Goal: Information Seeking & Learning: Learn about a topic

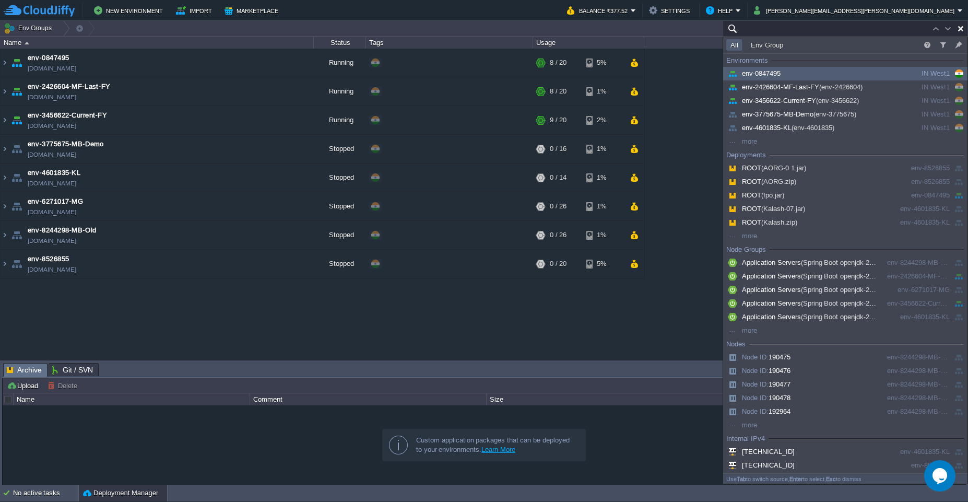
paste input "env-0847495"
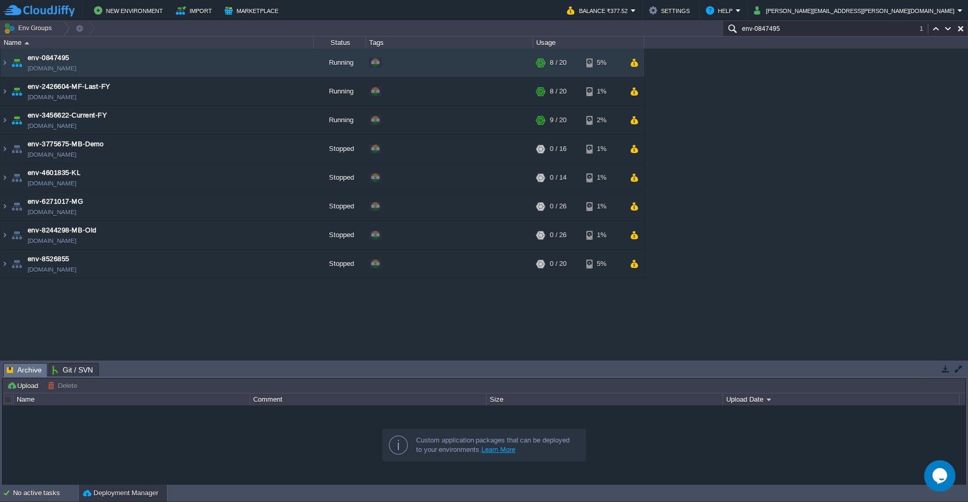
type input "env-0847495"
click at [4, 64] on img at bounding box center [5, 63] width 8 height 28
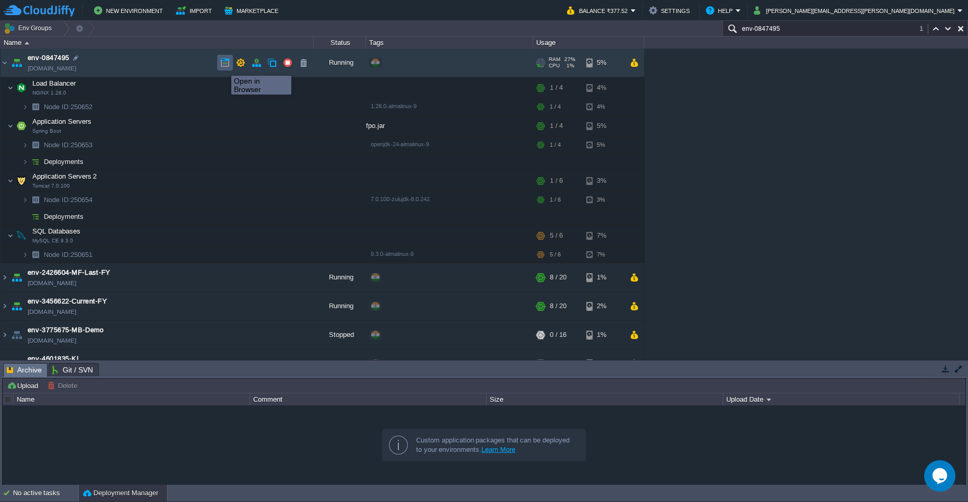
click at [224, 66] on button "button" at bounding box center [224, 62] width 9 height 9
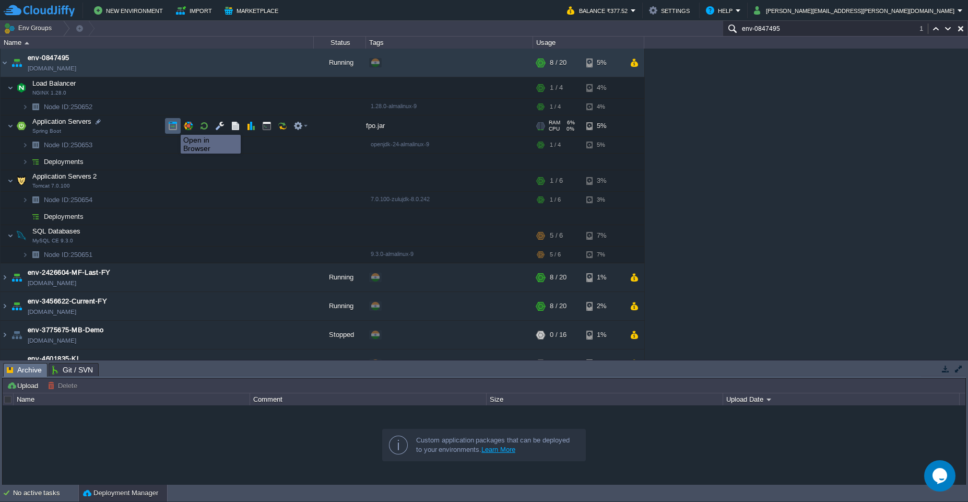
click at [173, 125] on button "button" at bounding box center [172, 125] width 9 height 9
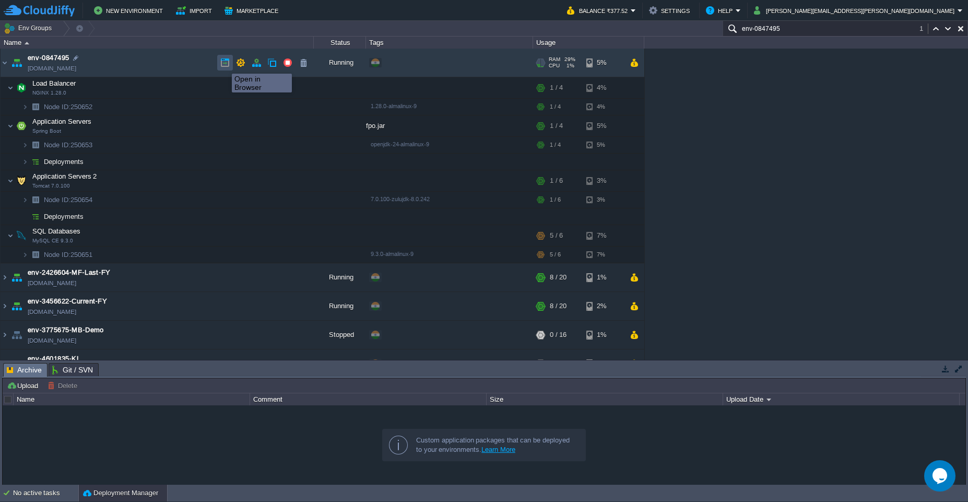
click at [224, 64] on button "button" at bounding box center [224, 62] width 9 height 9
click at [256, 63] on button "button" at bounding box center [256, 62] width 9 height 9
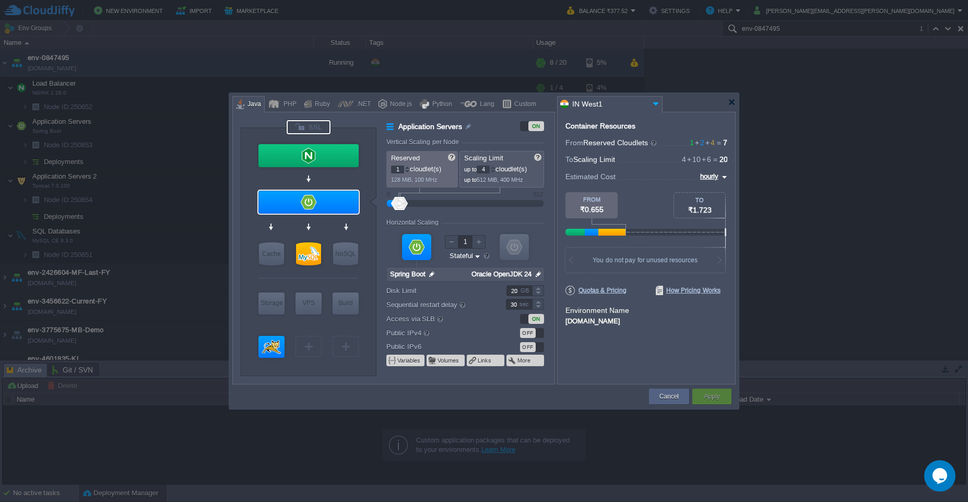
click at [311, 130] on div at bounding box center [309, 127] width 44 height 14
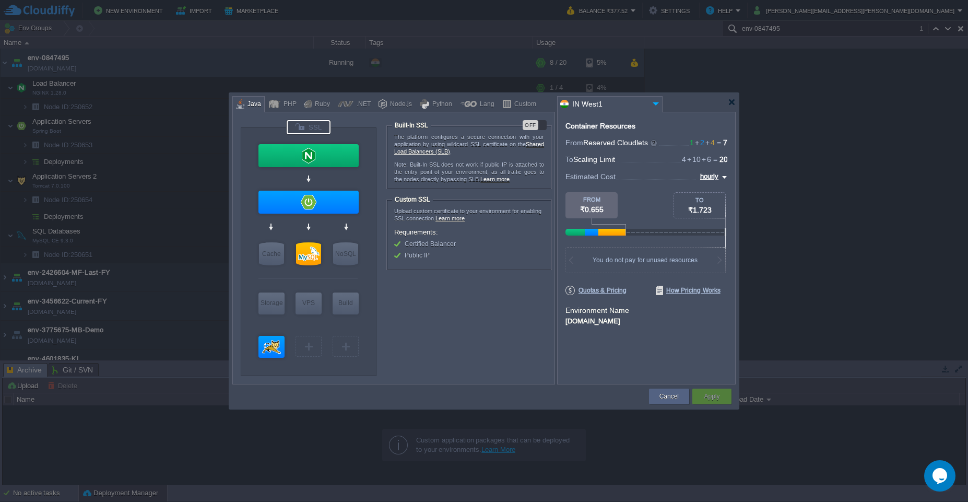
click at [543, 127] on div "OFF" at bounding box center [535, 125] width 24 height 10
click at [674, 398] on button "Cancel" at bounding box center [669, 396] width 19 height 10
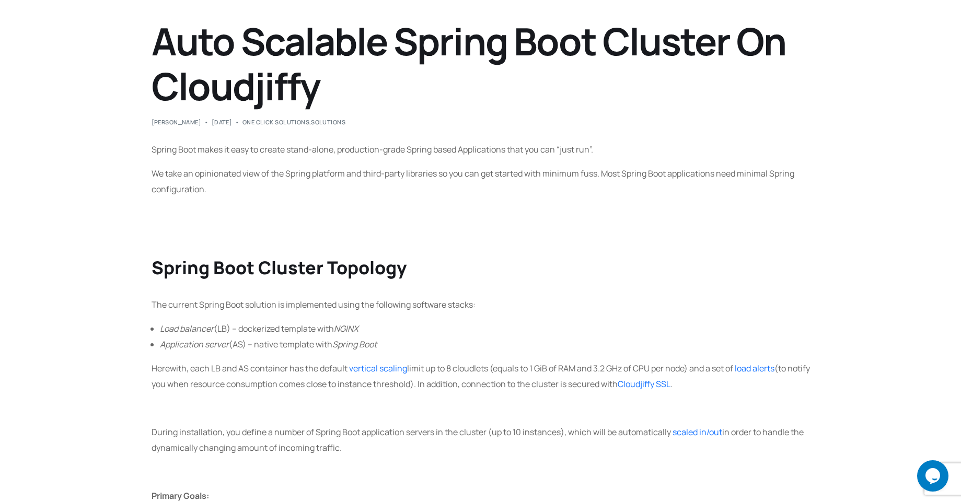
scroll to position [63, 0]
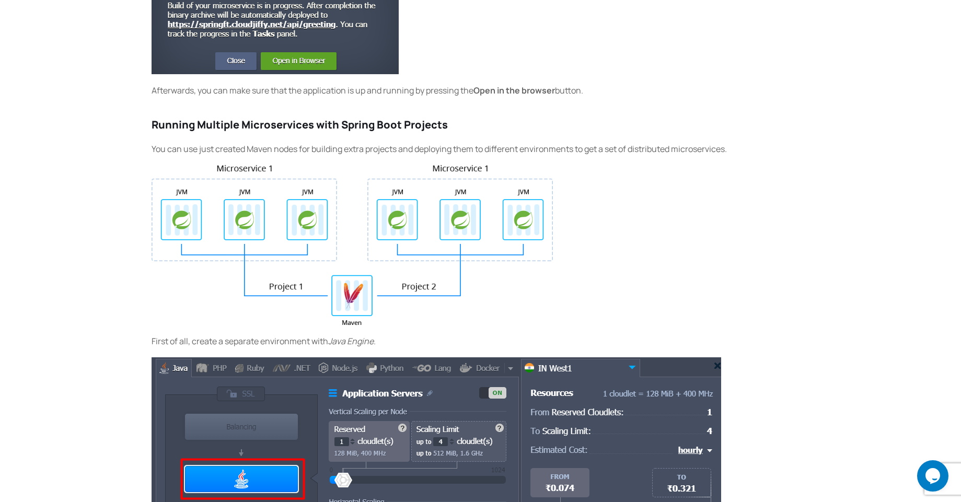
scroll to position [1755, 0]
